Goal: Navigation & Orientation: Find specific page/section

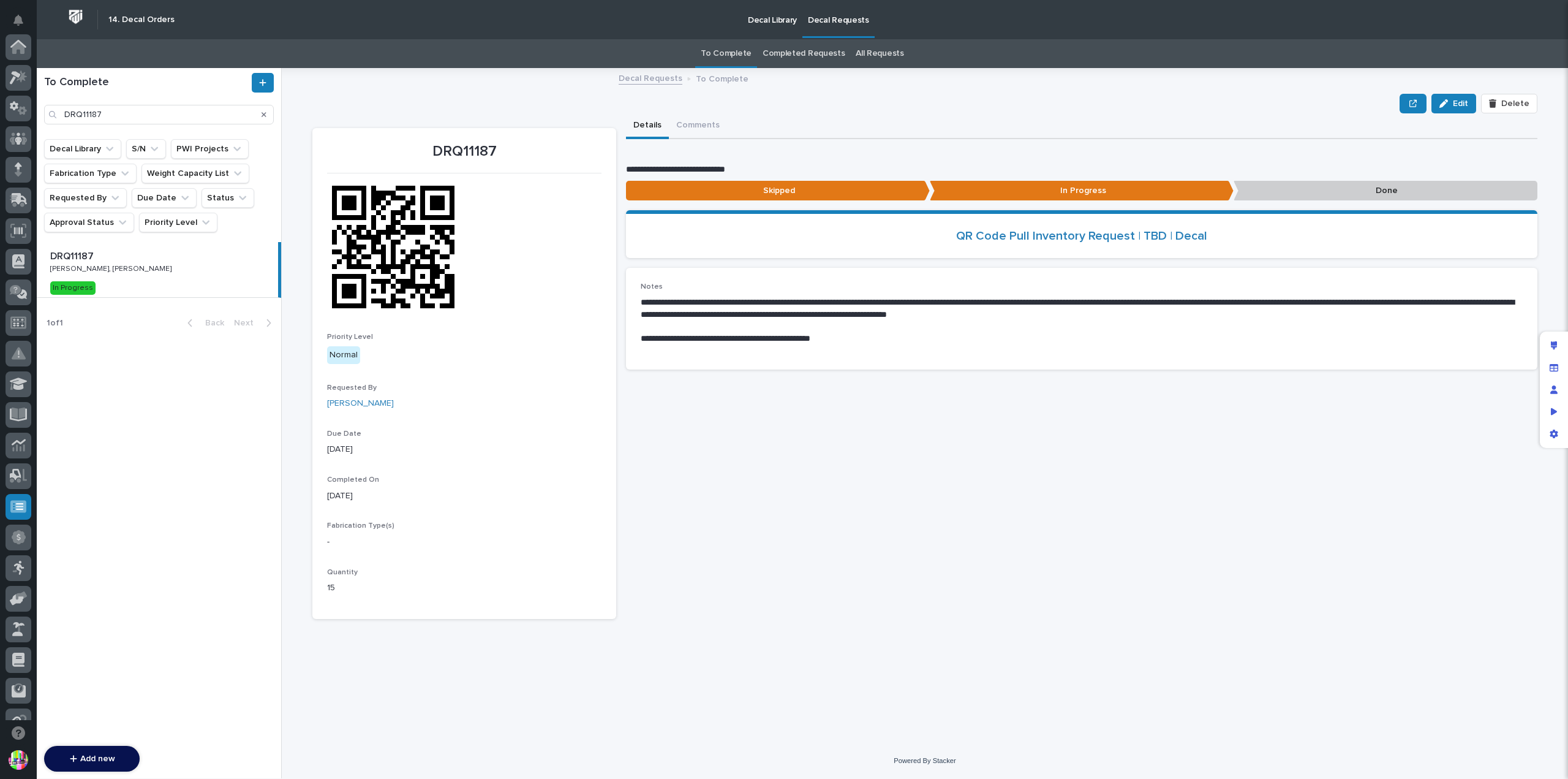
scroll to position [264, 0]
click at [904, 102] on div "Edit Delete" at bounding box center [925, 103] width 1225 height 20
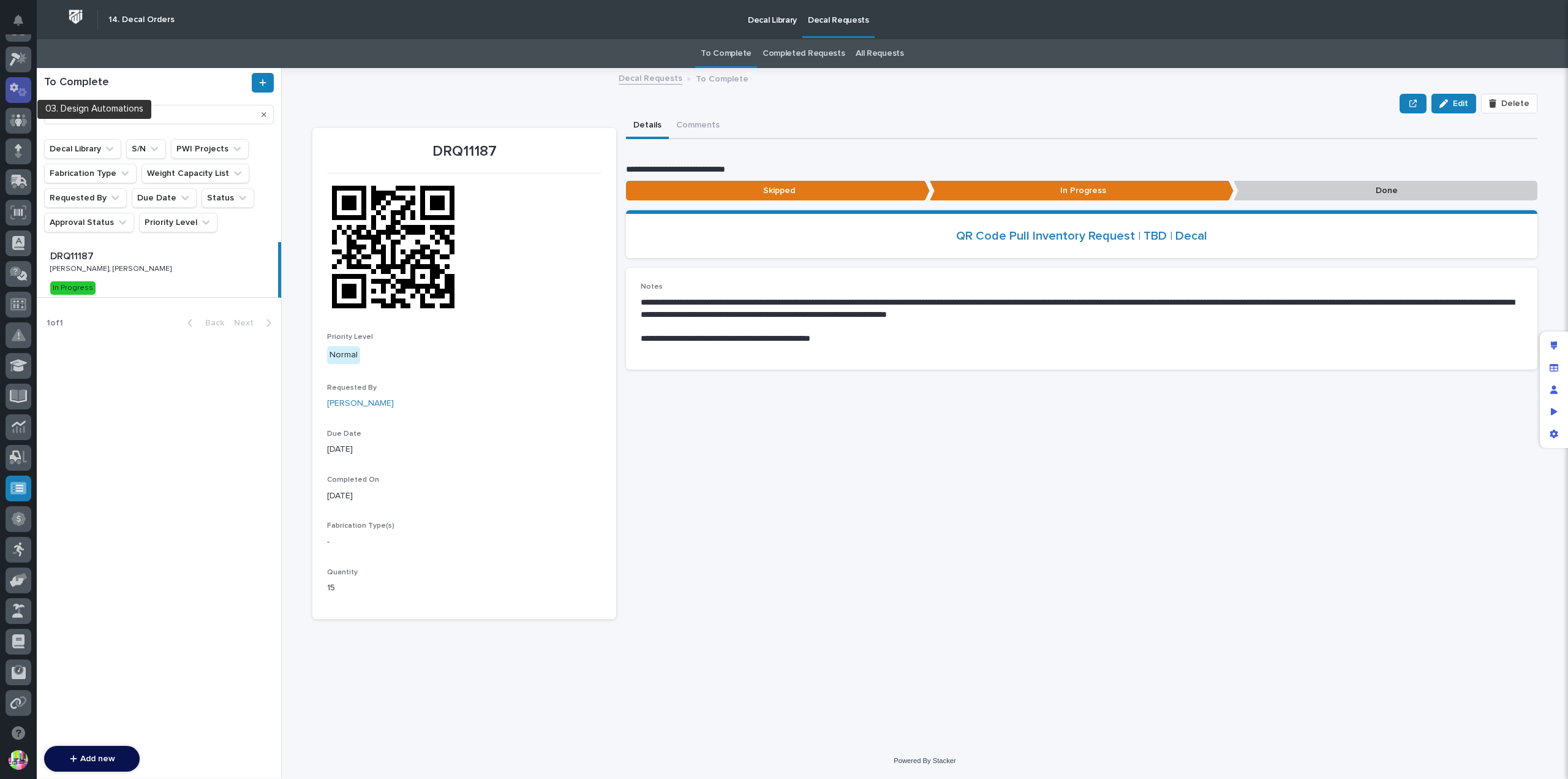
scroll to position [0, 0]
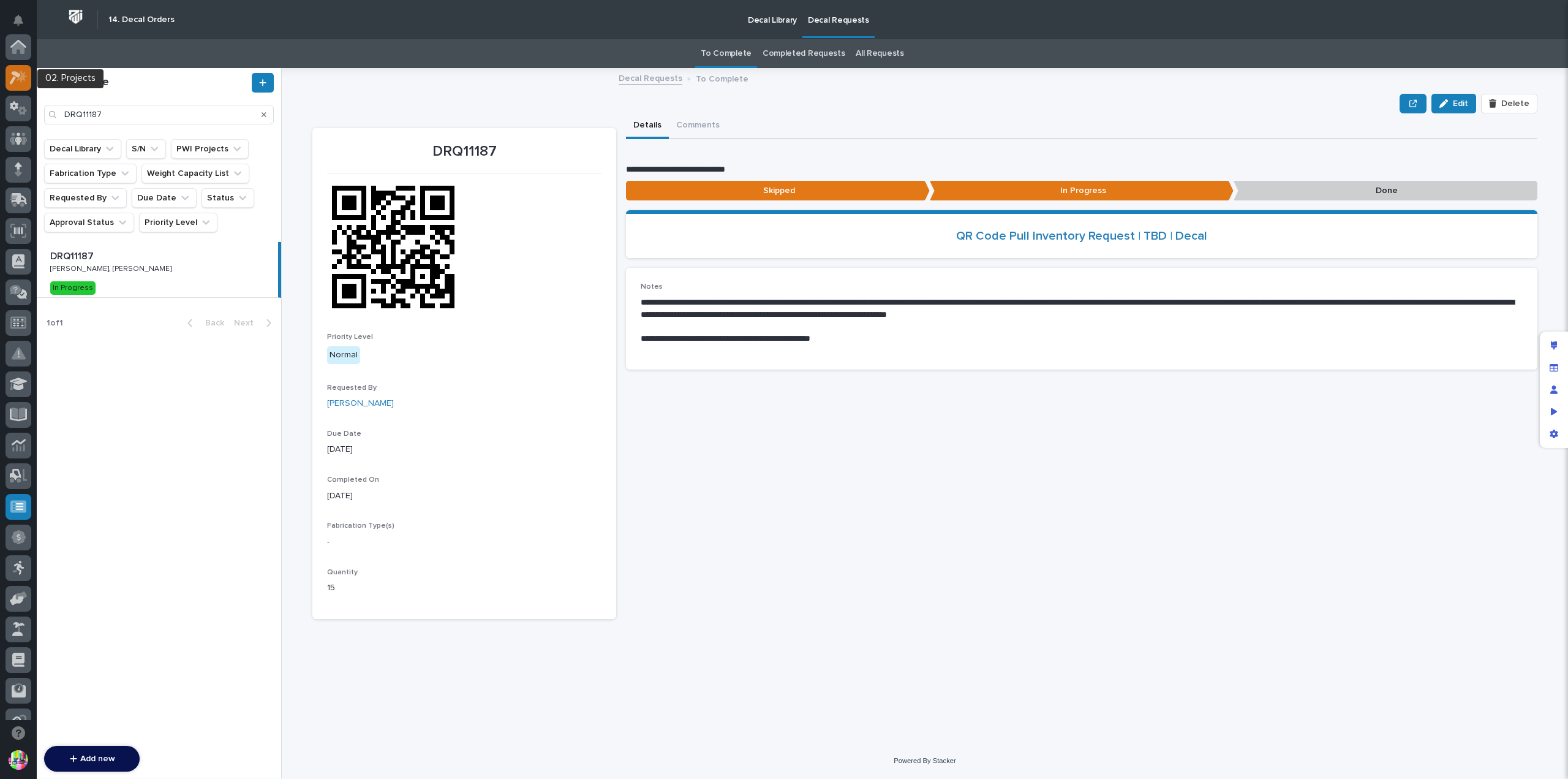
click at [15, 74] on icon at bounding box center [15, 77] width 11 height 13
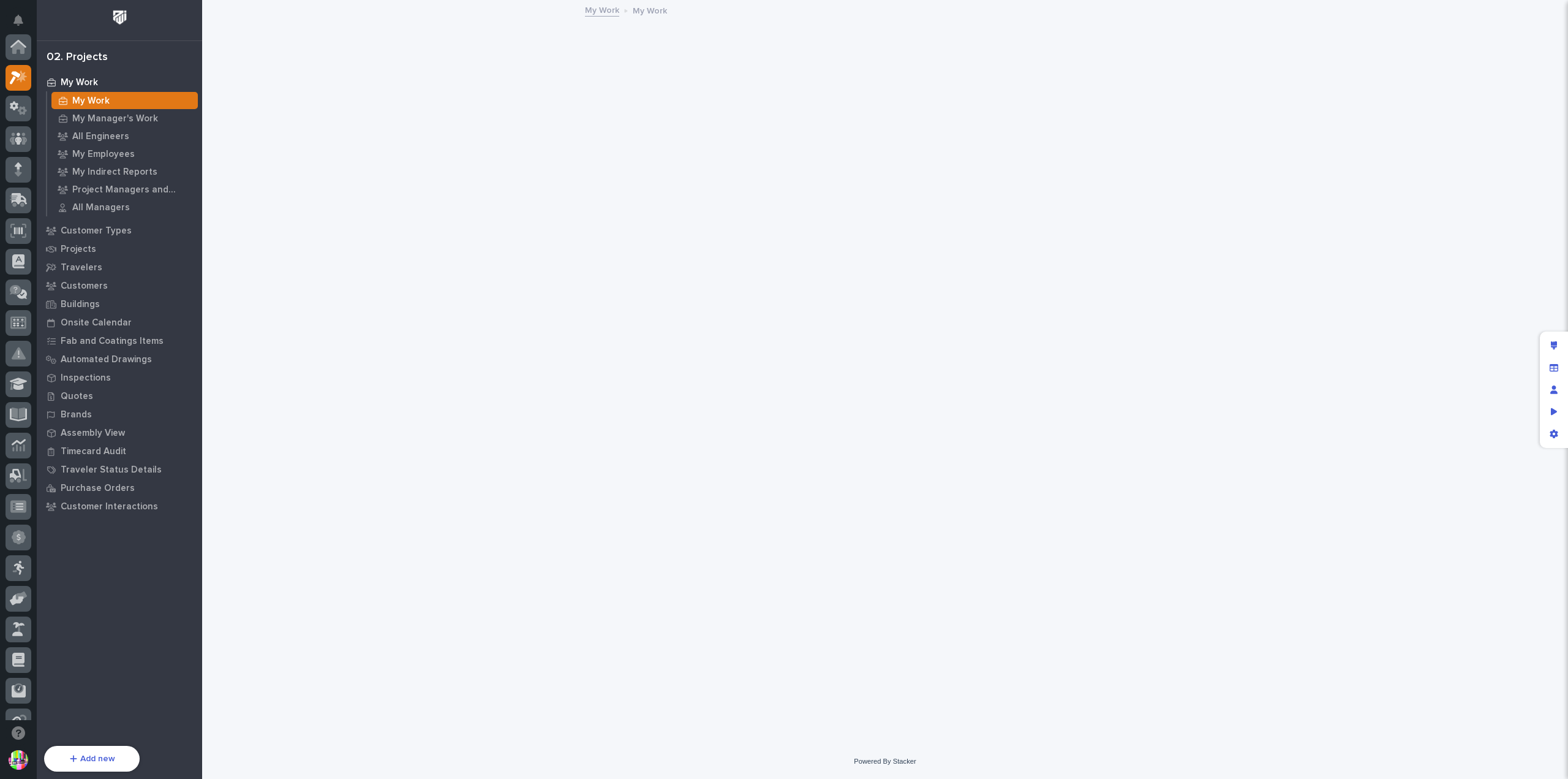
scroll to position [31, 0]
click at [72, 411] on p "Brands" at bounding box center [76, 414] width 31 height 11
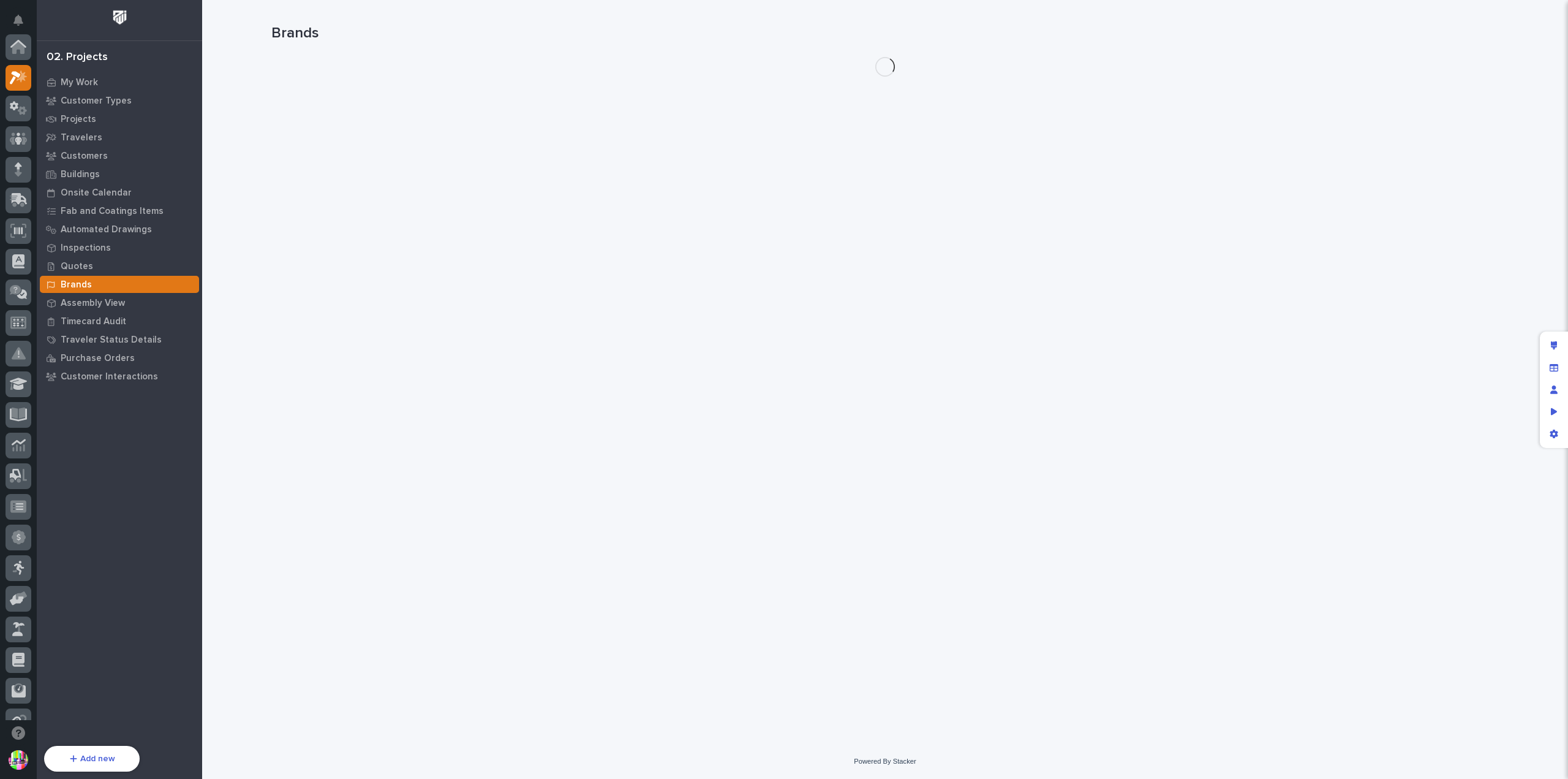
scroll to position [31, 0]
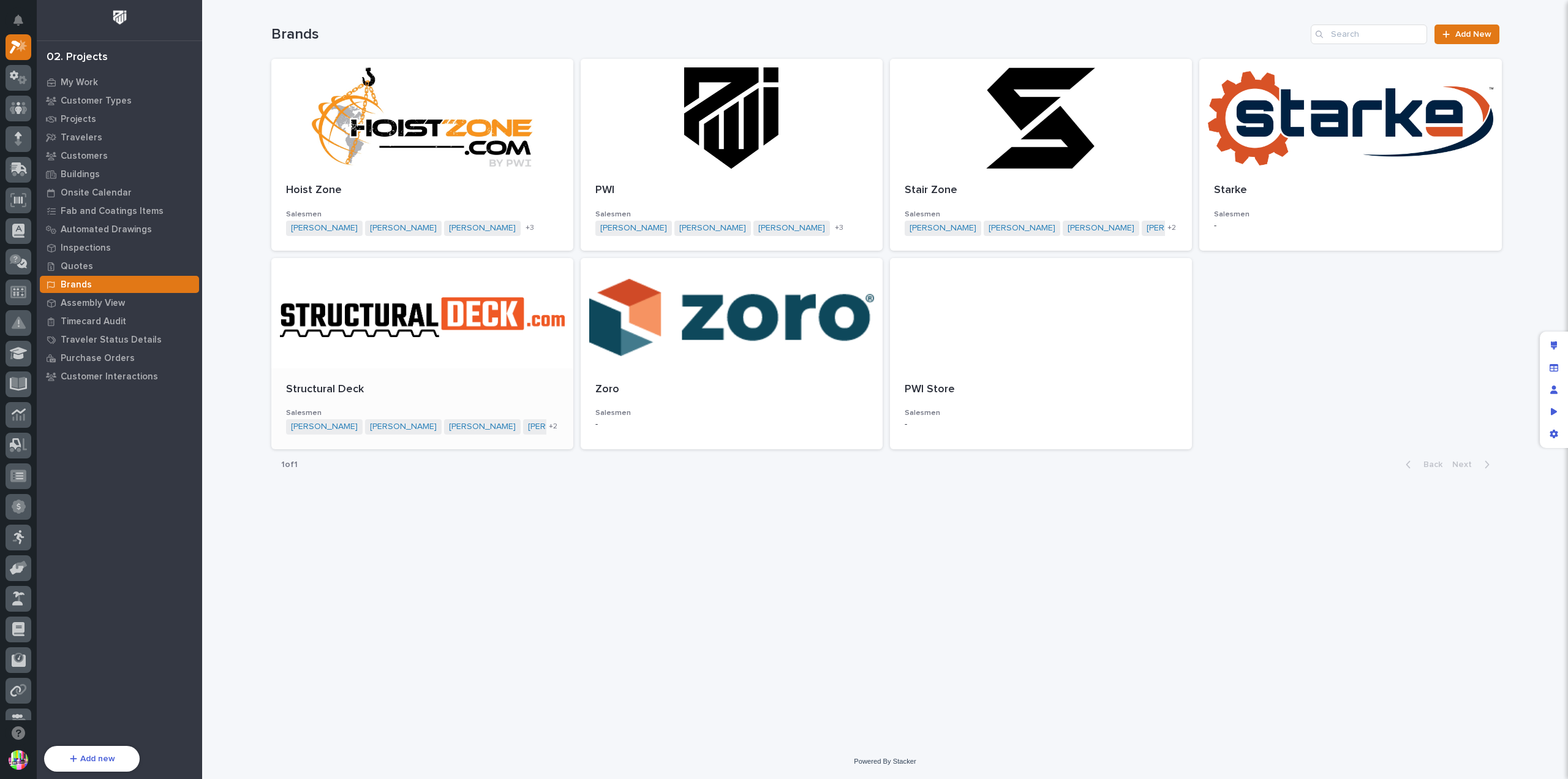
click at [416, 357] on div at bounding box center [421, 313] width 302 height 110
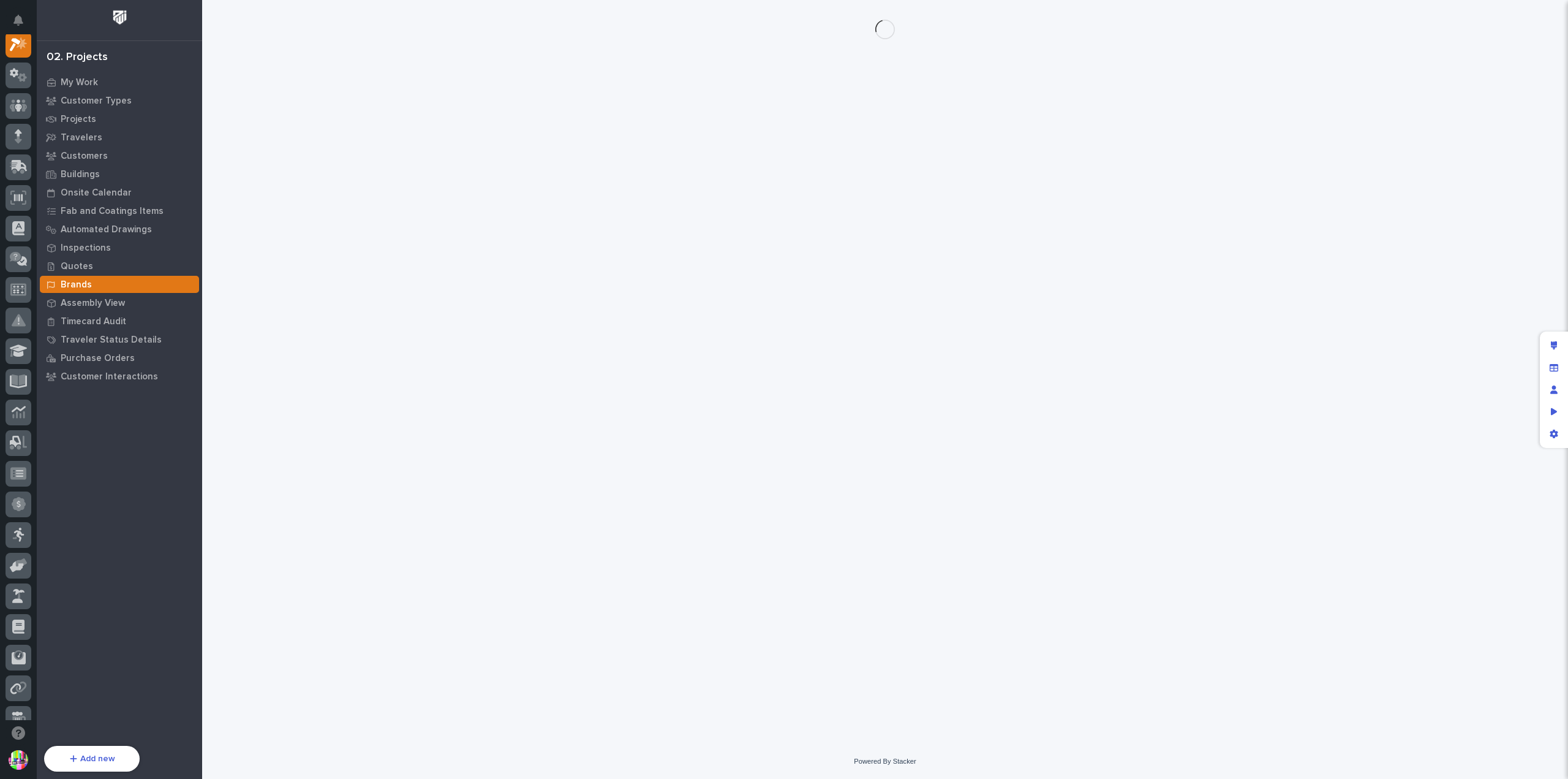
scroll to position [31, 0]
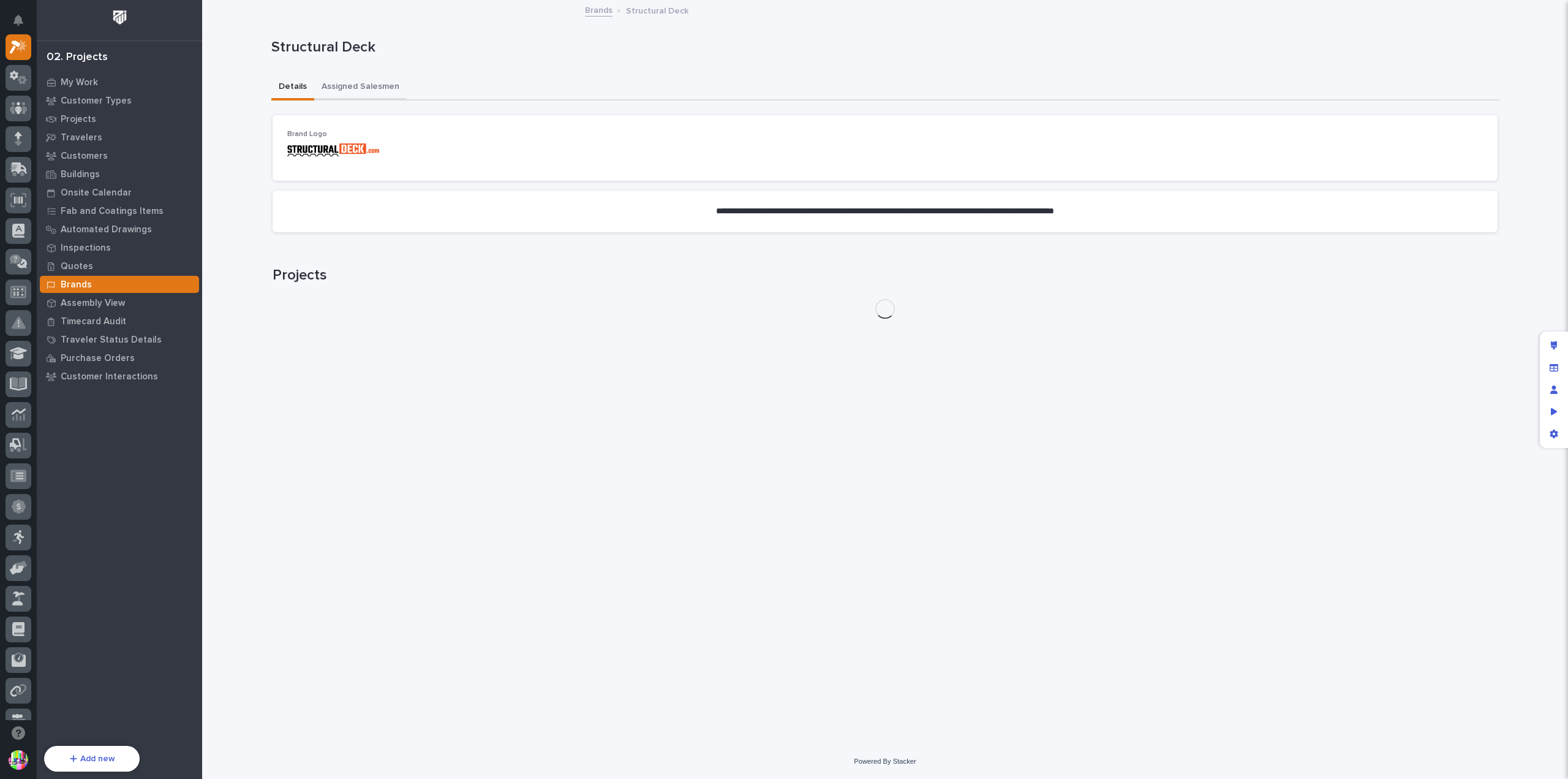
click at [372, 80] on button "Assigned Salesmen" at bounding box center [360, 87] width 93 height 26
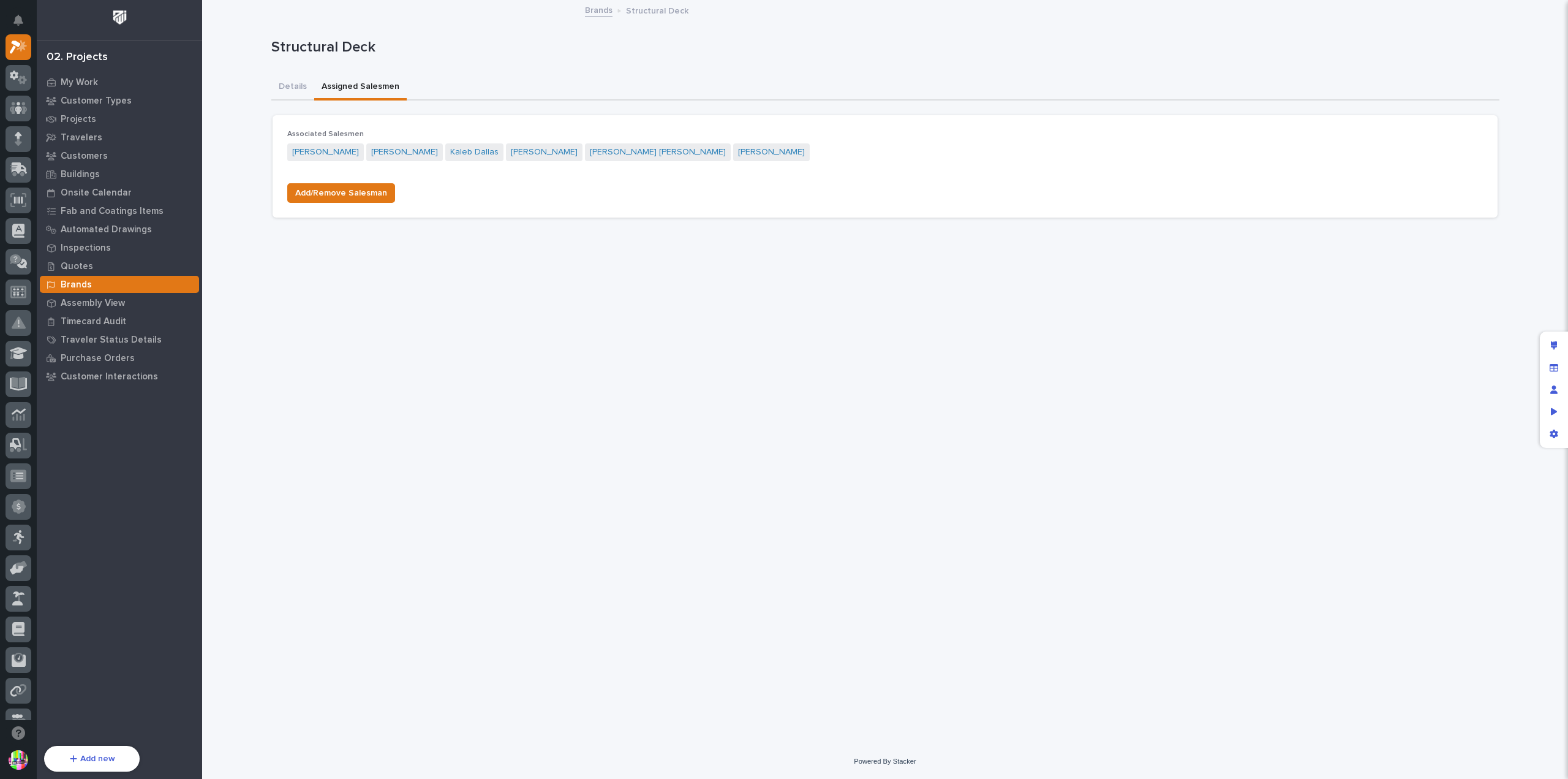
click at [108, 279] on div "Brands" at bounding box center [120, 284] width 159 height 17
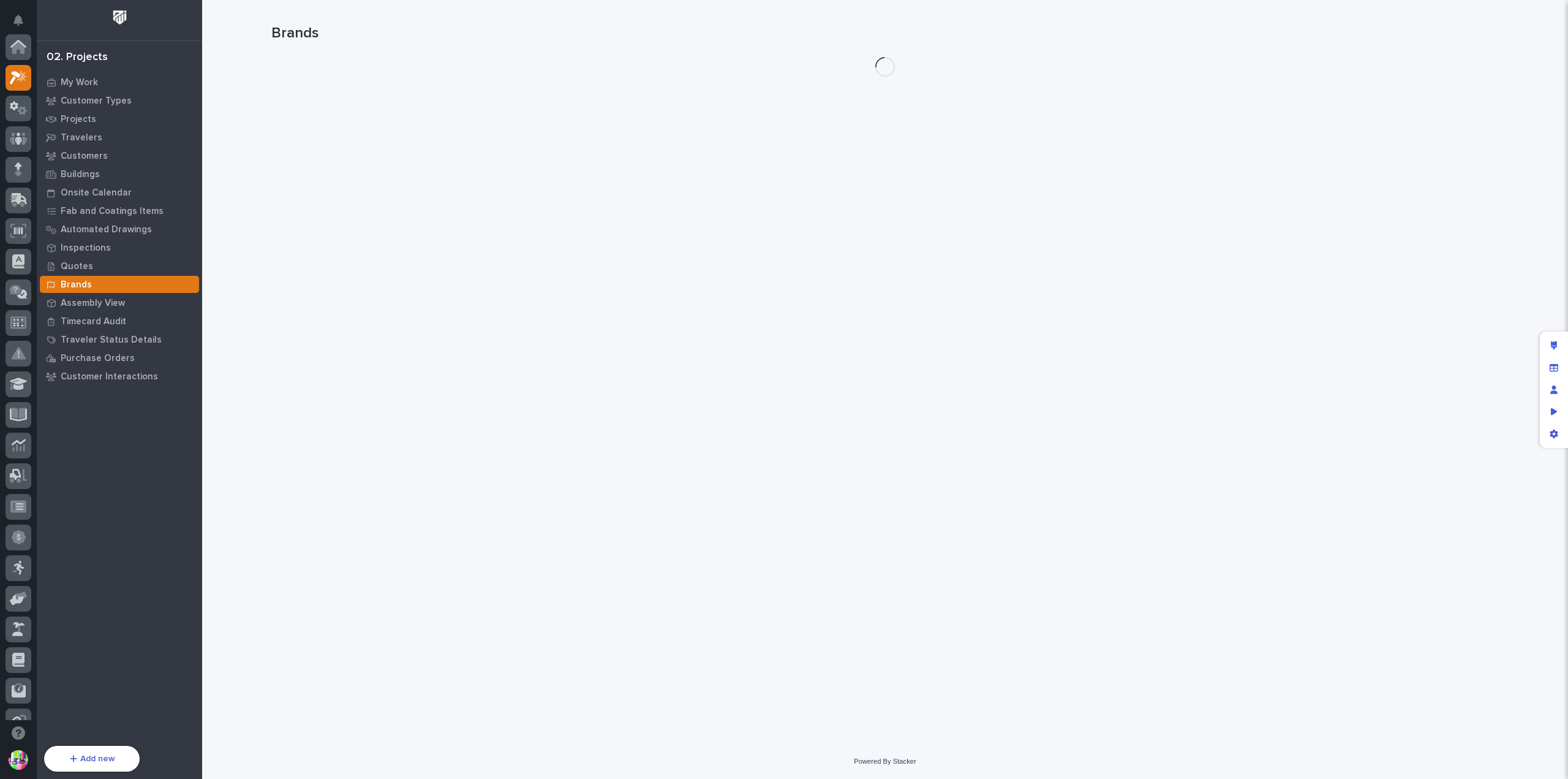
scroll to position [31, 0]
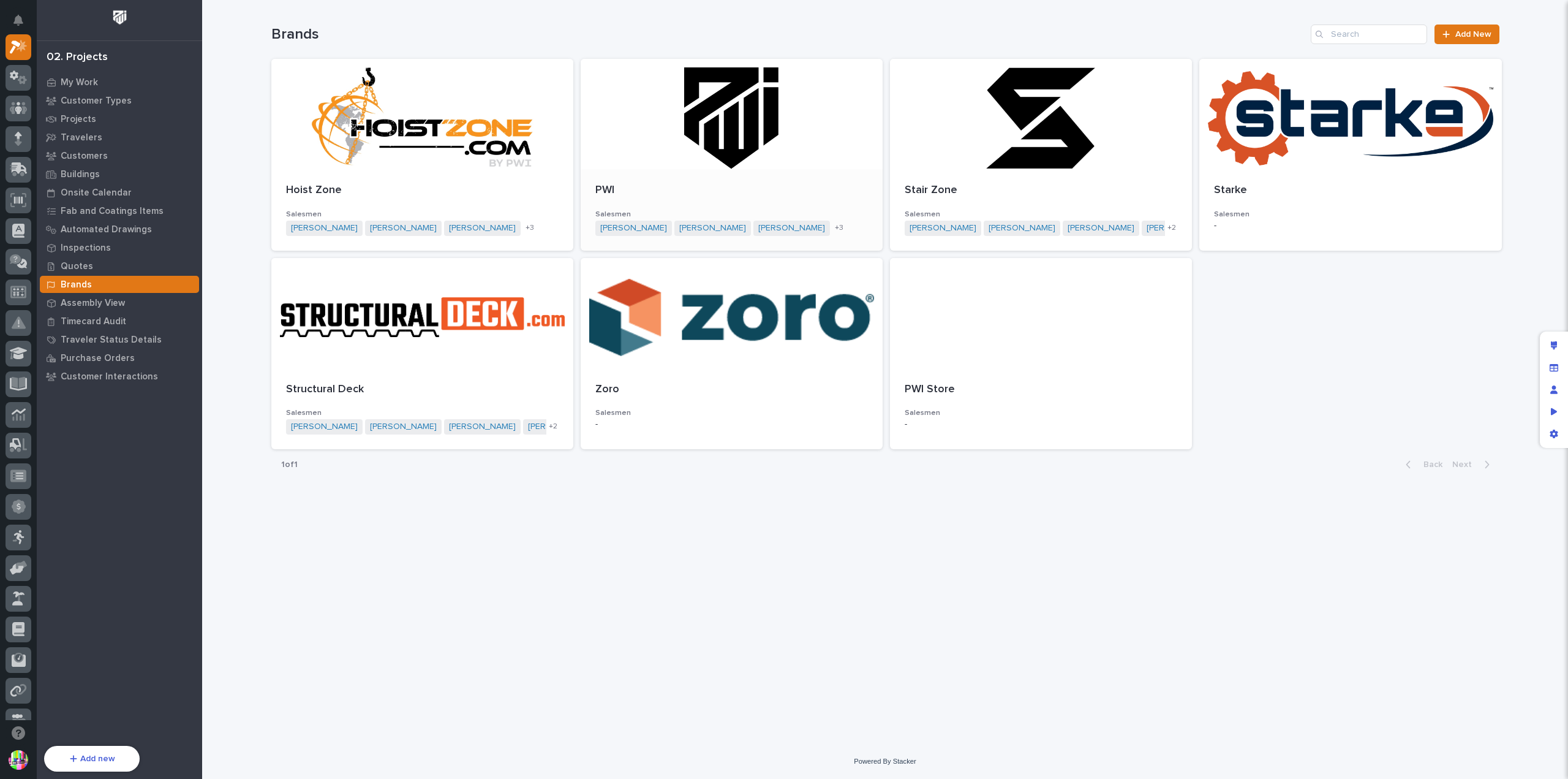
click at [823, 172] on div "PWI Salesmen Trent Kautzmann Ashton Bontrager Zac Lechlitner Riley Youngman Der…" at bounding box center [731, 210] width 302 height 82
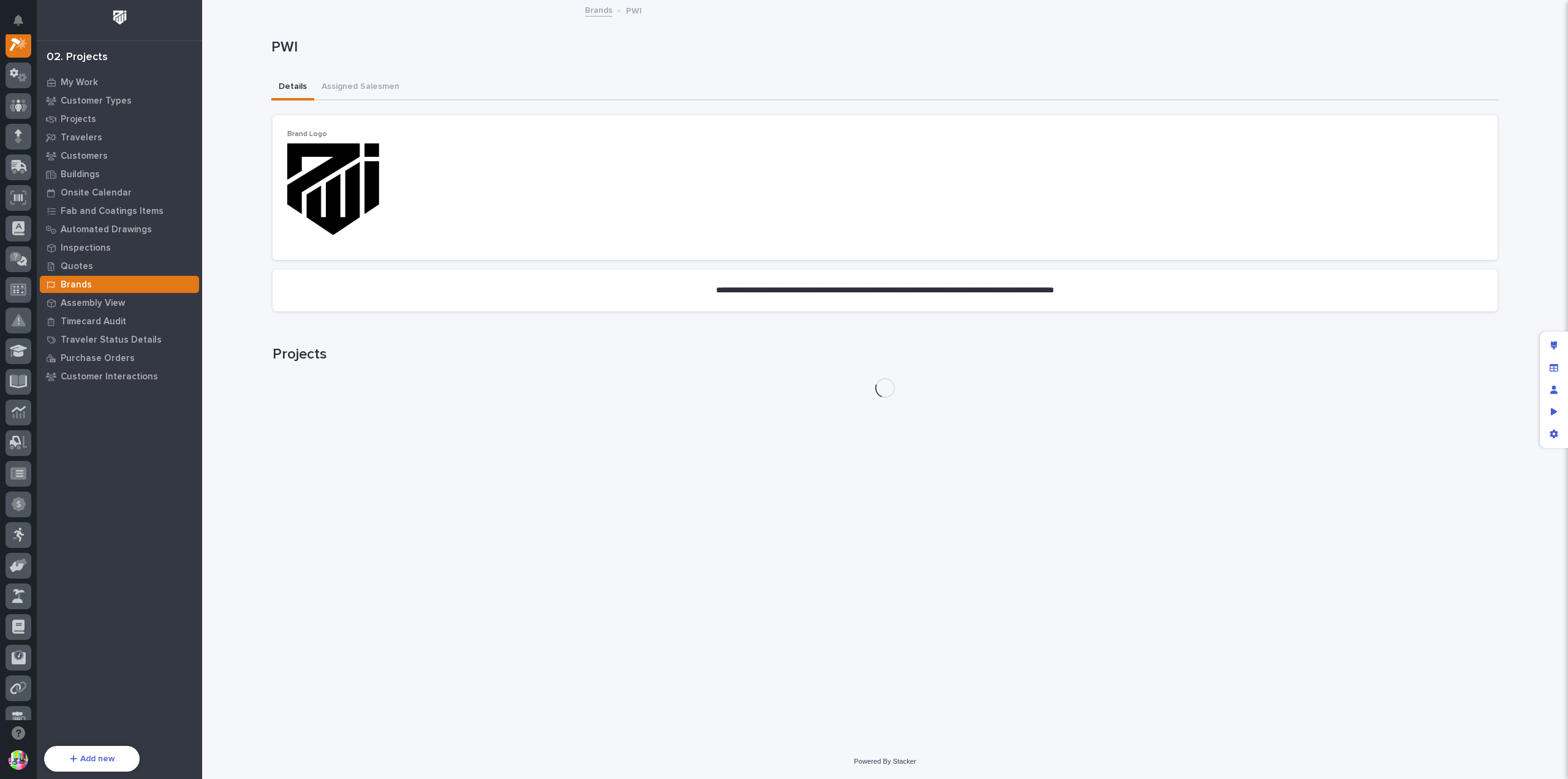
scroll to position [31, 0]
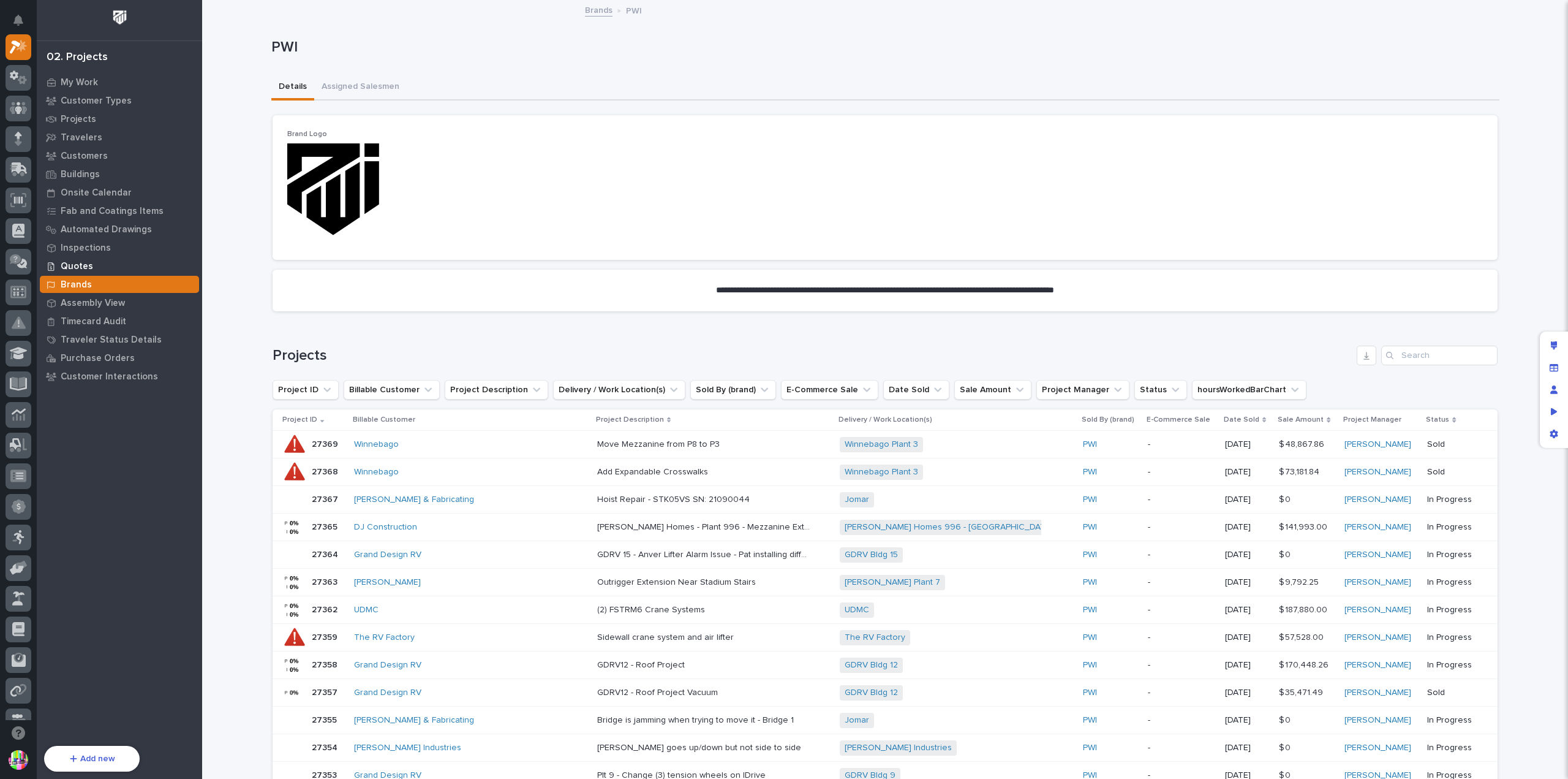
click at [93, 267] on div "Quotes" at bounding box center [120, 265] width 159 height 17
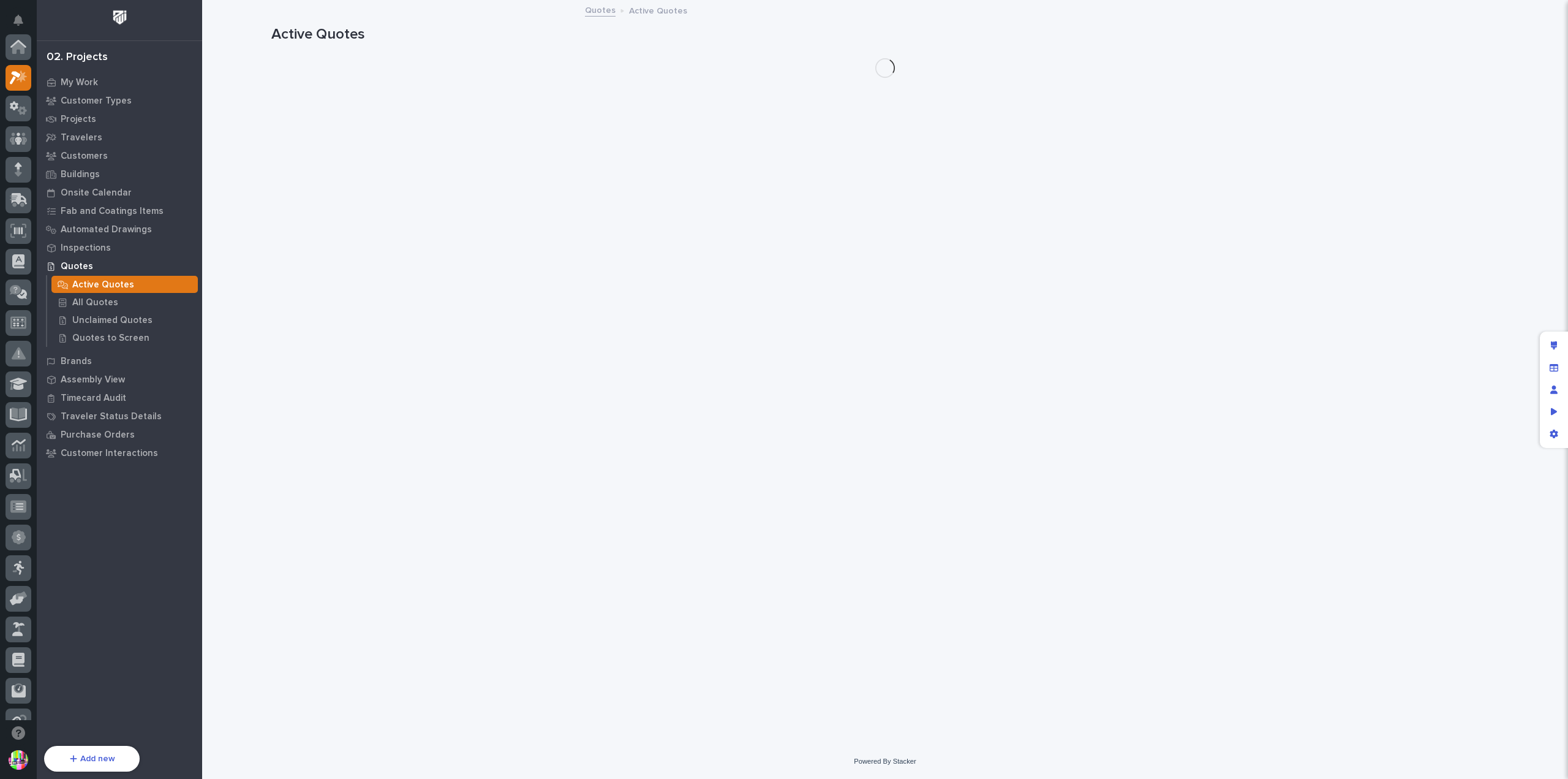
scroll to position [31, 0]
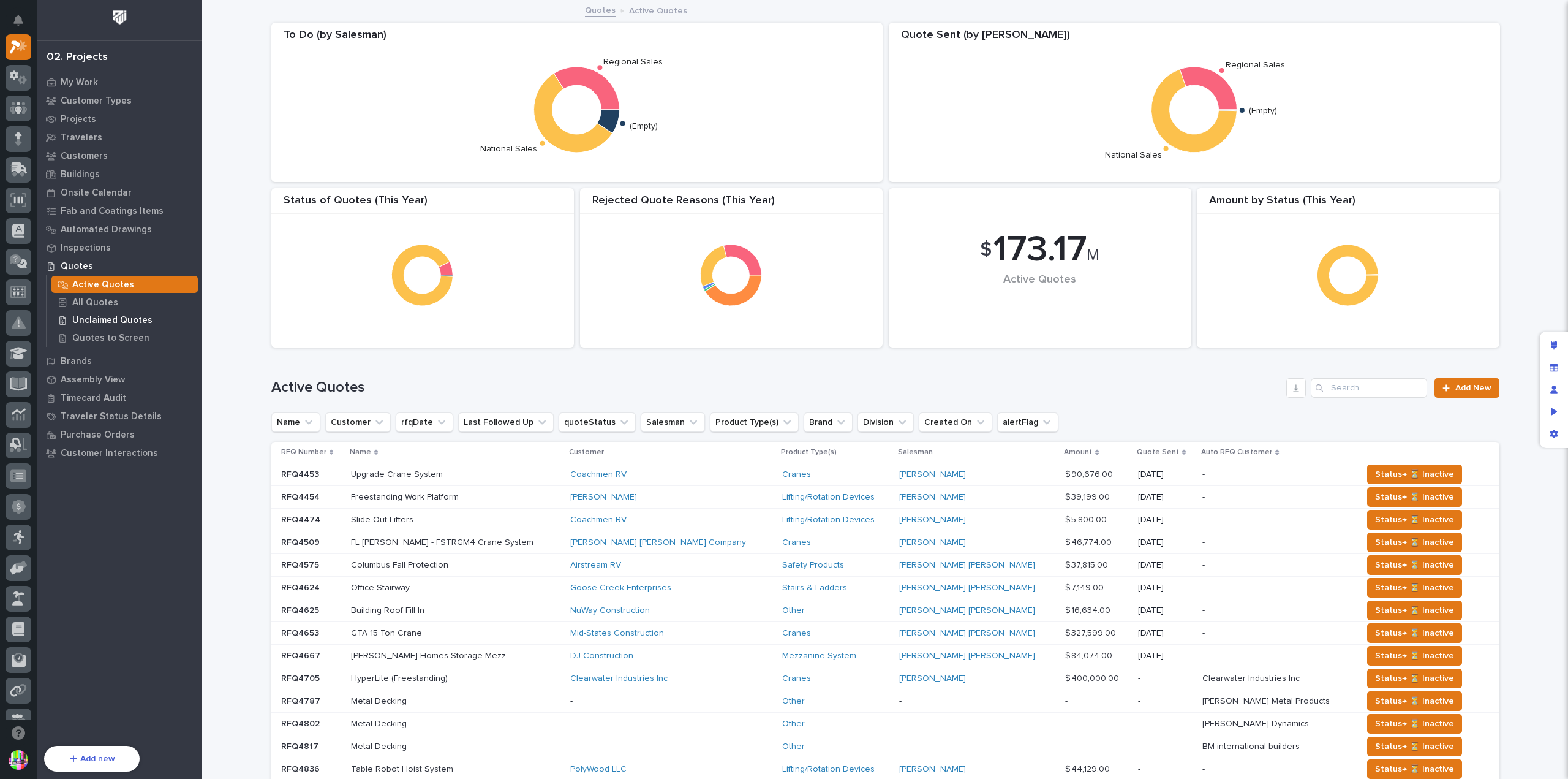
click at [113, 319] on p "Unclaimed Quotes" at bounding box center [112, 320] width 80 height 11
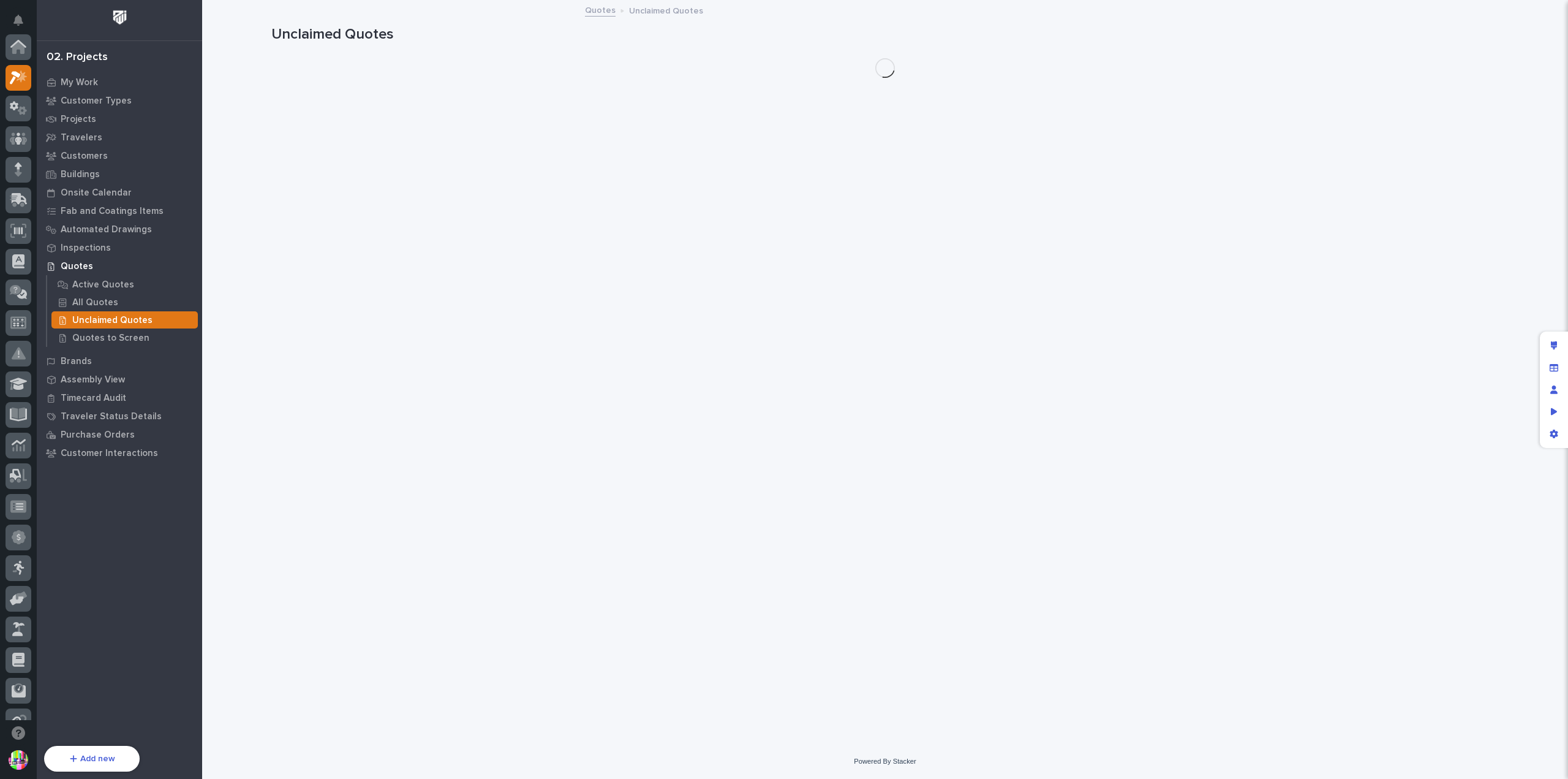
scroll to position [31, 0]
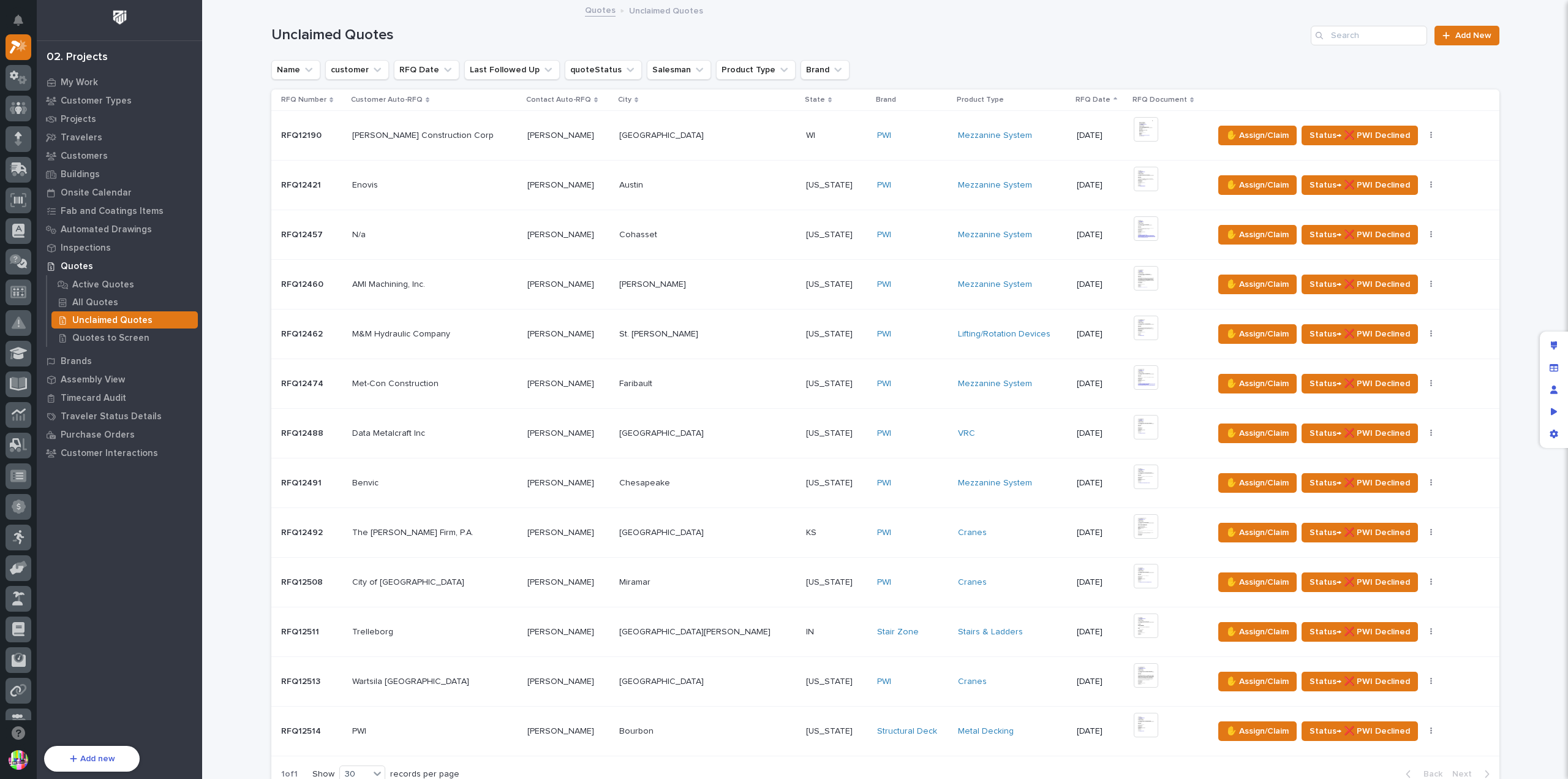
click at [307, 98] on p "RFQ Number" at bounding box center [304, 99] width 45 height 13
click at [313, 99] on p "RFQ Number" at bounding box center [304, 99] width 45 height 13
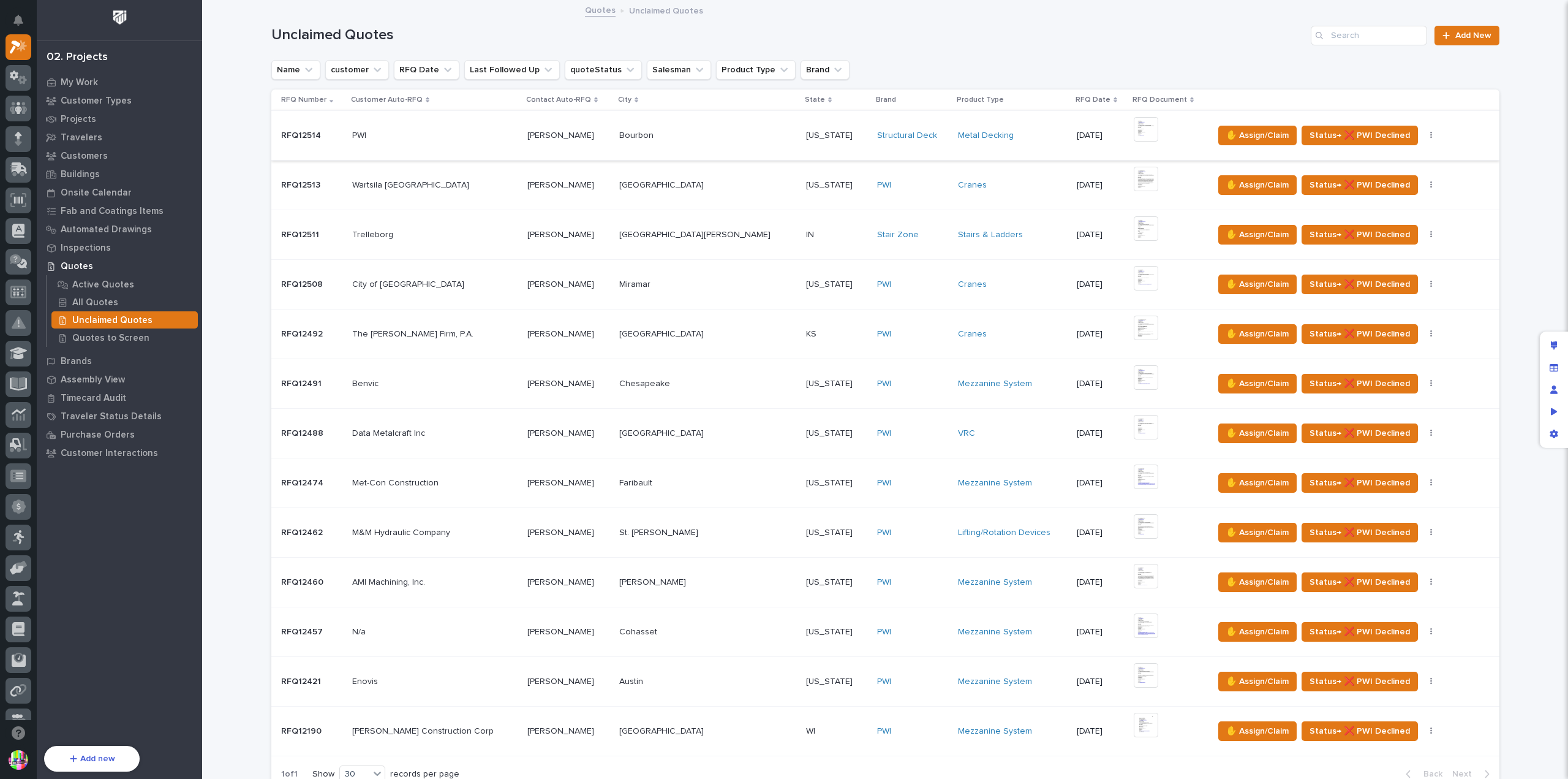
click at [1133, 131] on img at bounding box center [1146, 129] width 25 height 25
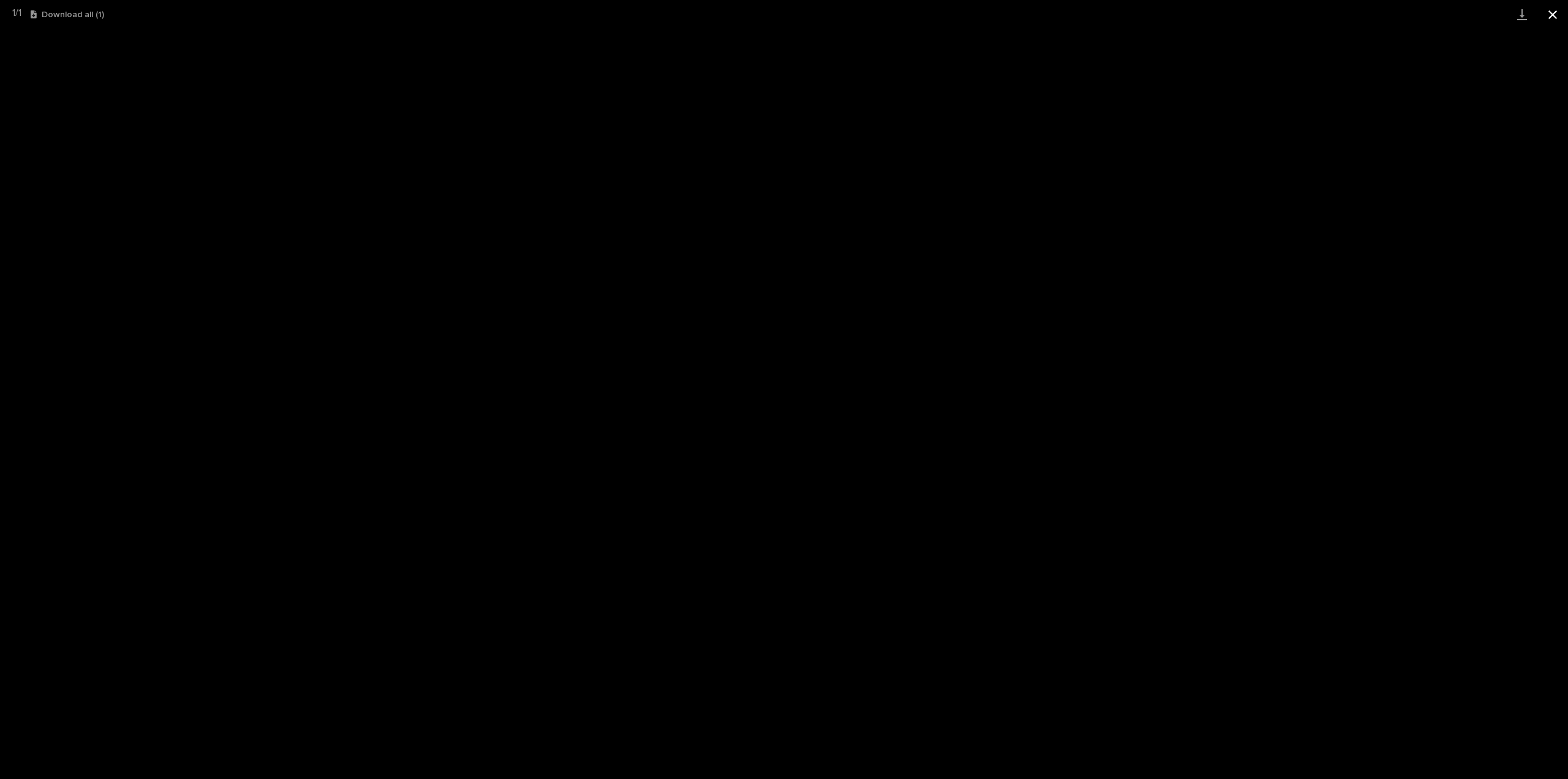
click at [1551, 13] on button "Close gallery" at bounding box center [1553, 14] width 31 height 28
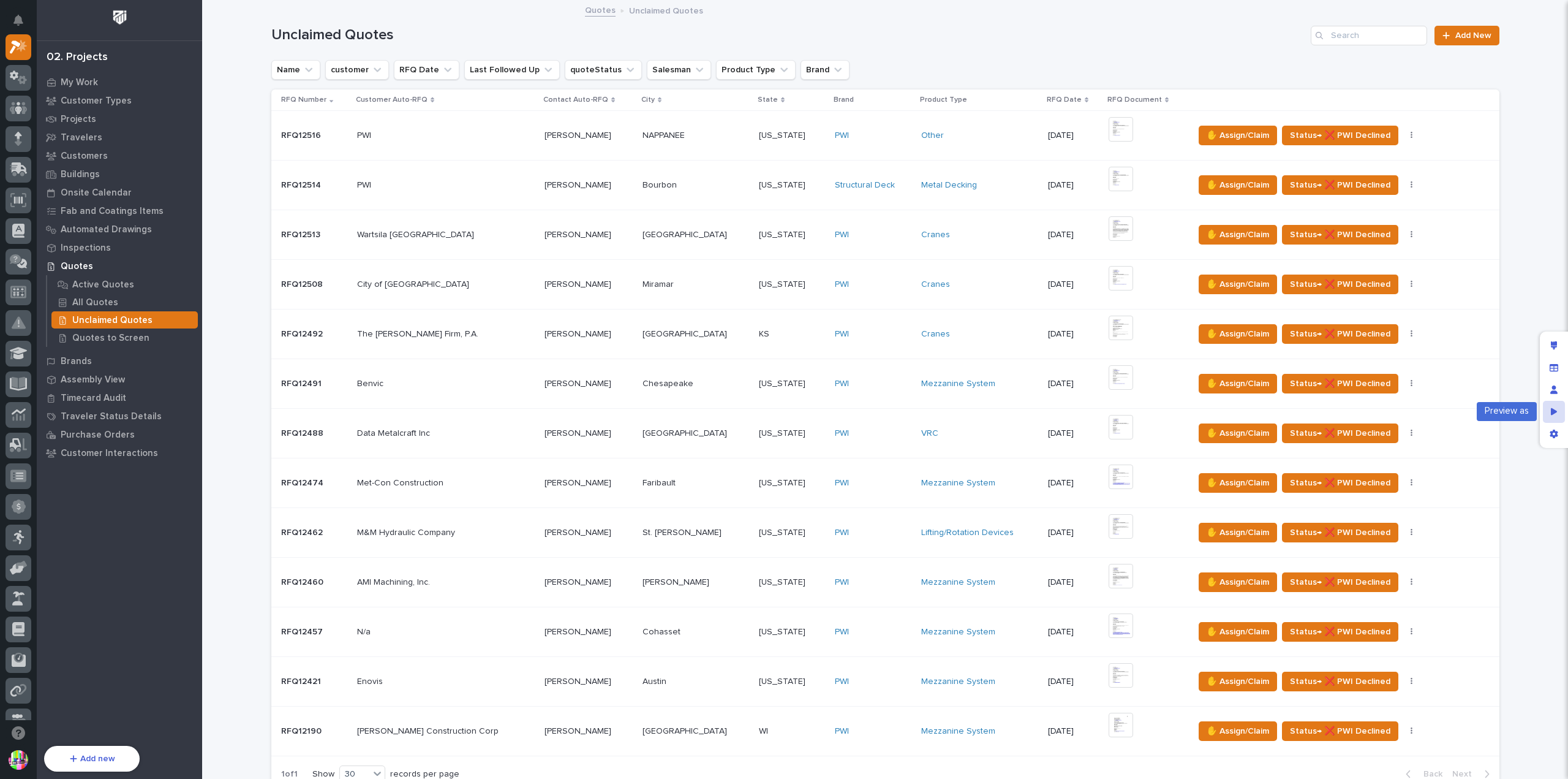
click at [1545, 409] on div "Preview as" at bounding box center [1553, 411] width 22 height 22
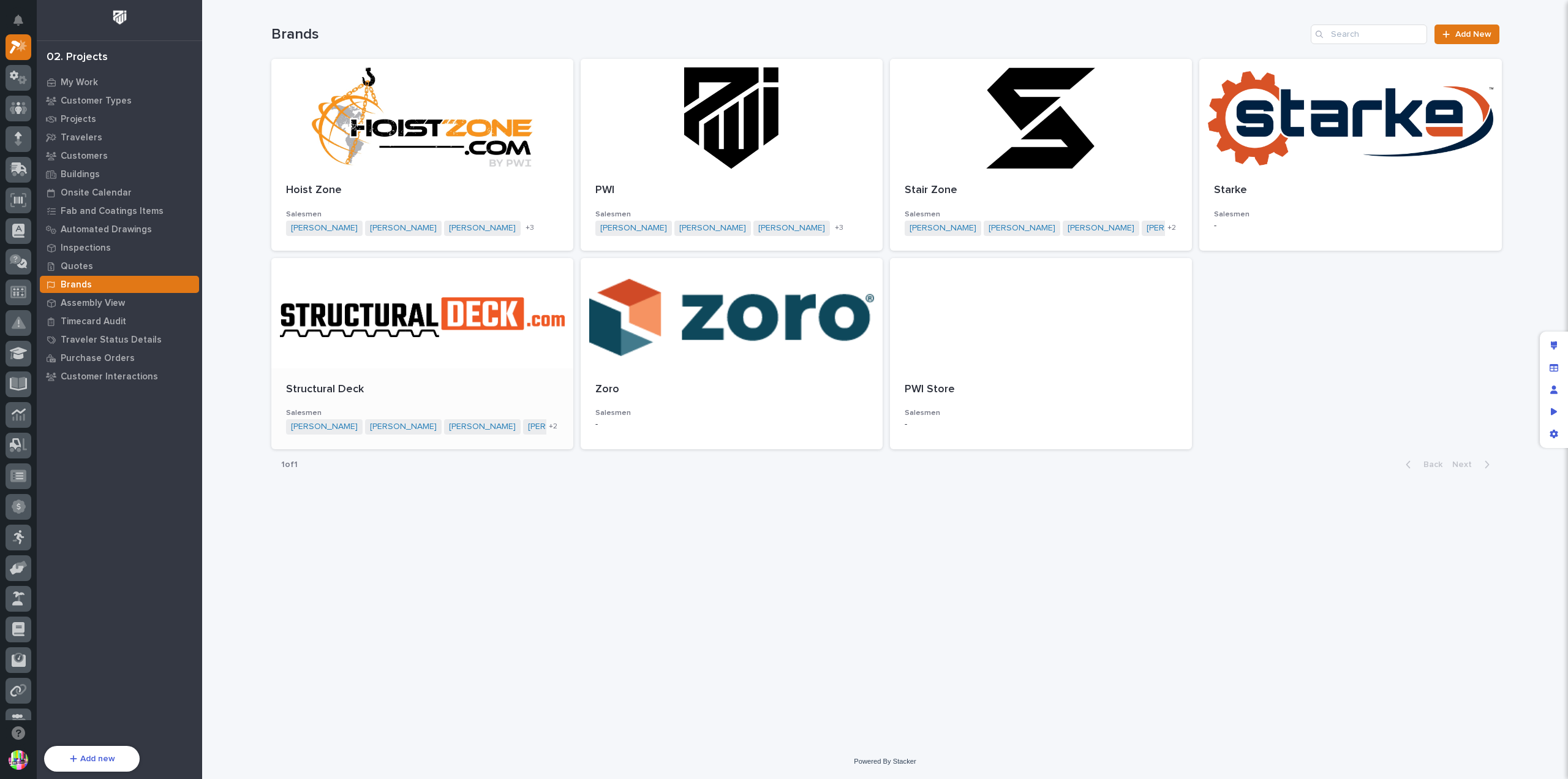
click at [391, 323] on div at bounding box center [421, 313] width 302 height 110
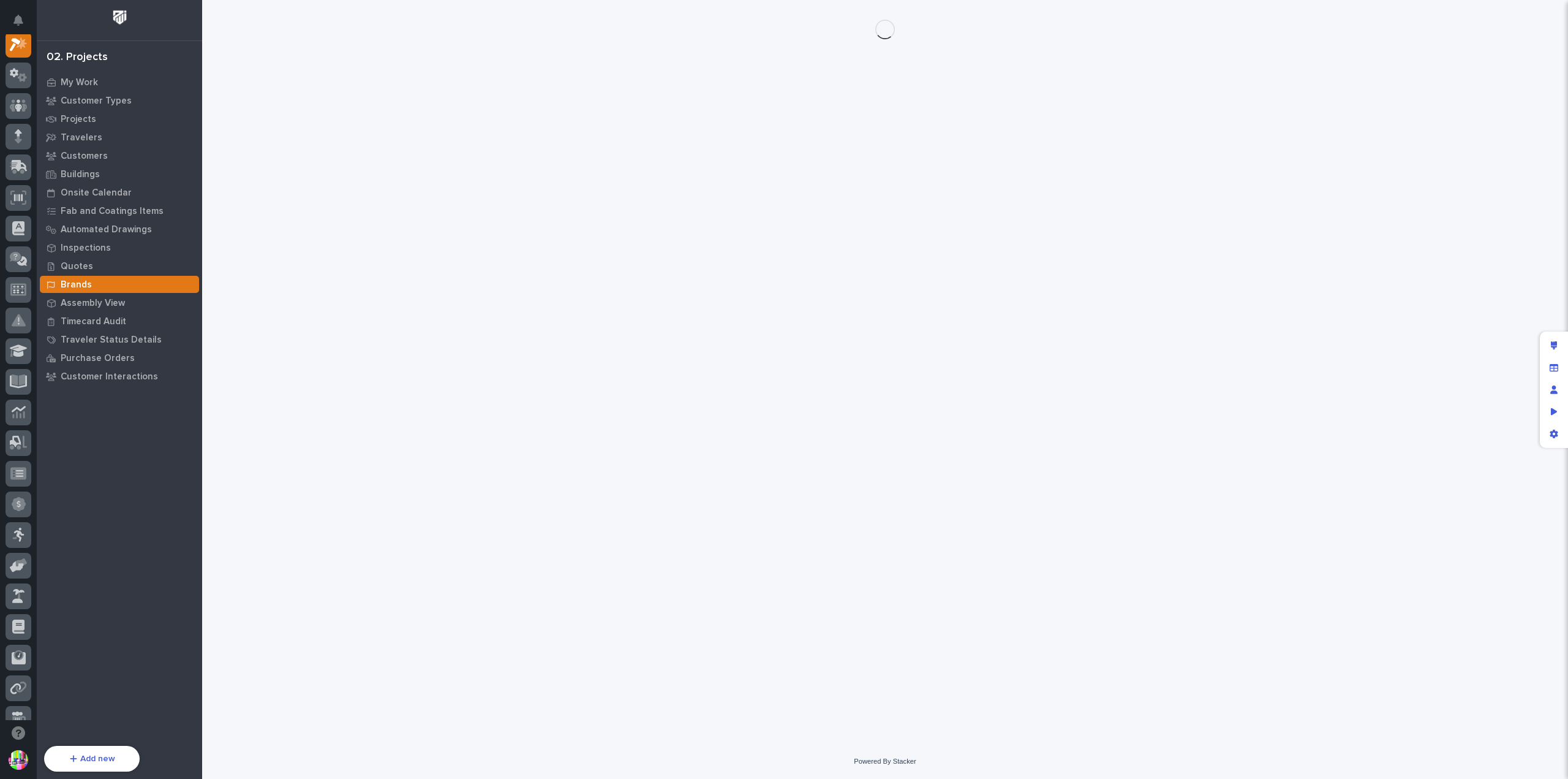
scroll to position [31, 0]
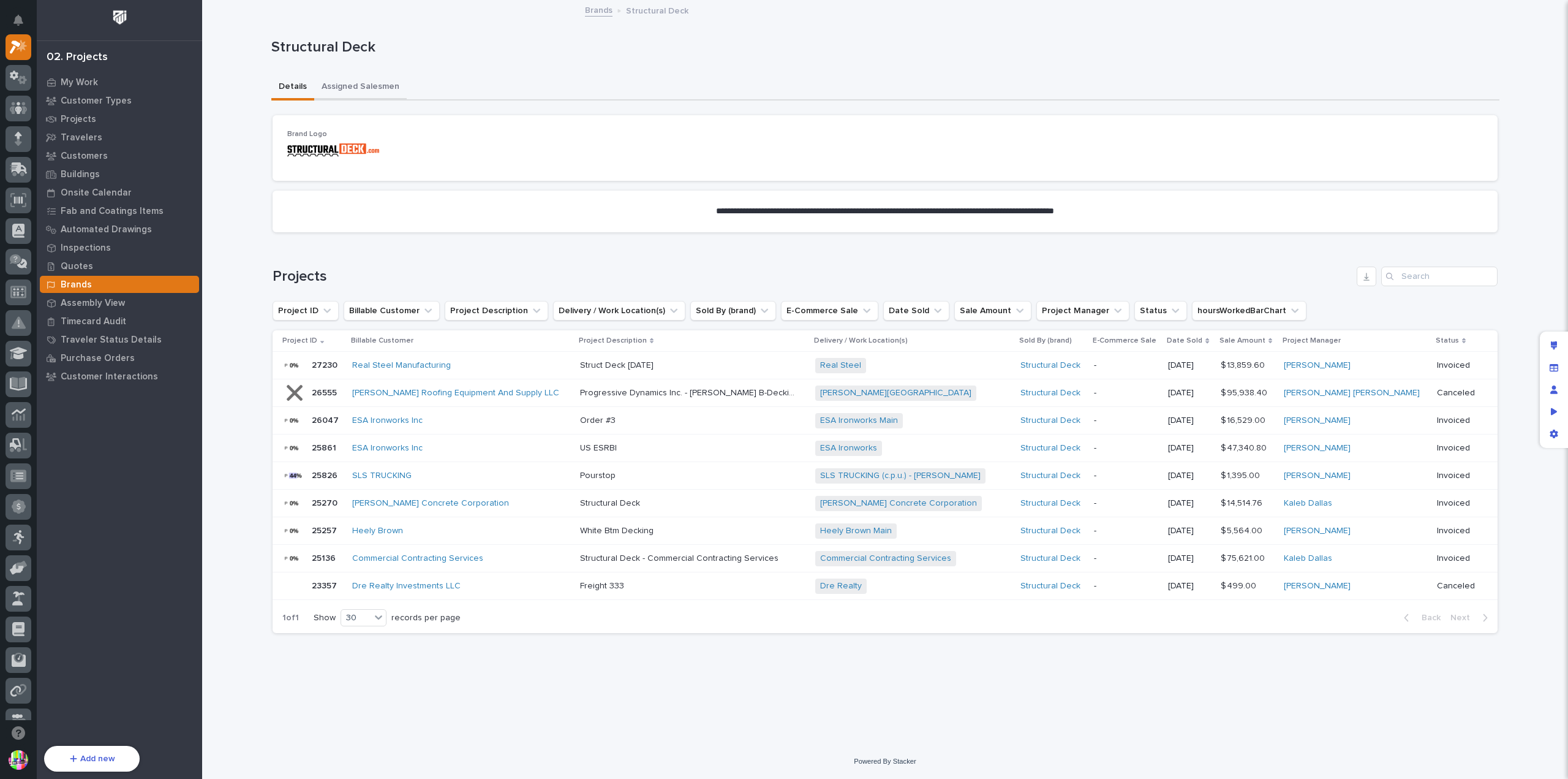
click at [375, 88] on button "Assigned Salesmen" at bounding box center [360, 87] width 93 height 26
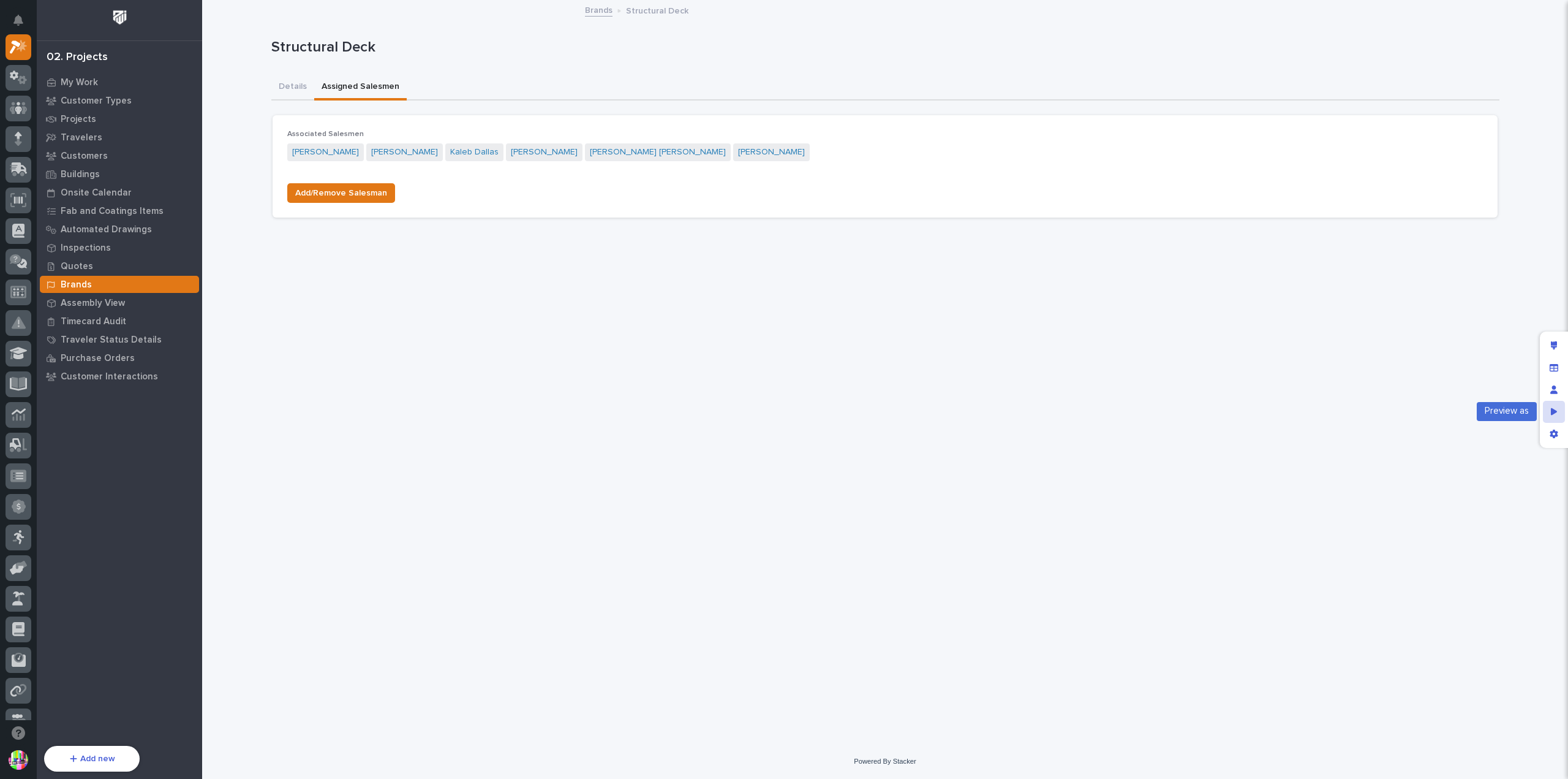
click at [1551, 414] on icon "Preview as" at bounding box center [1553, 411] width 7 height 7
